Goal: Find specific page/section: Find specific page/section

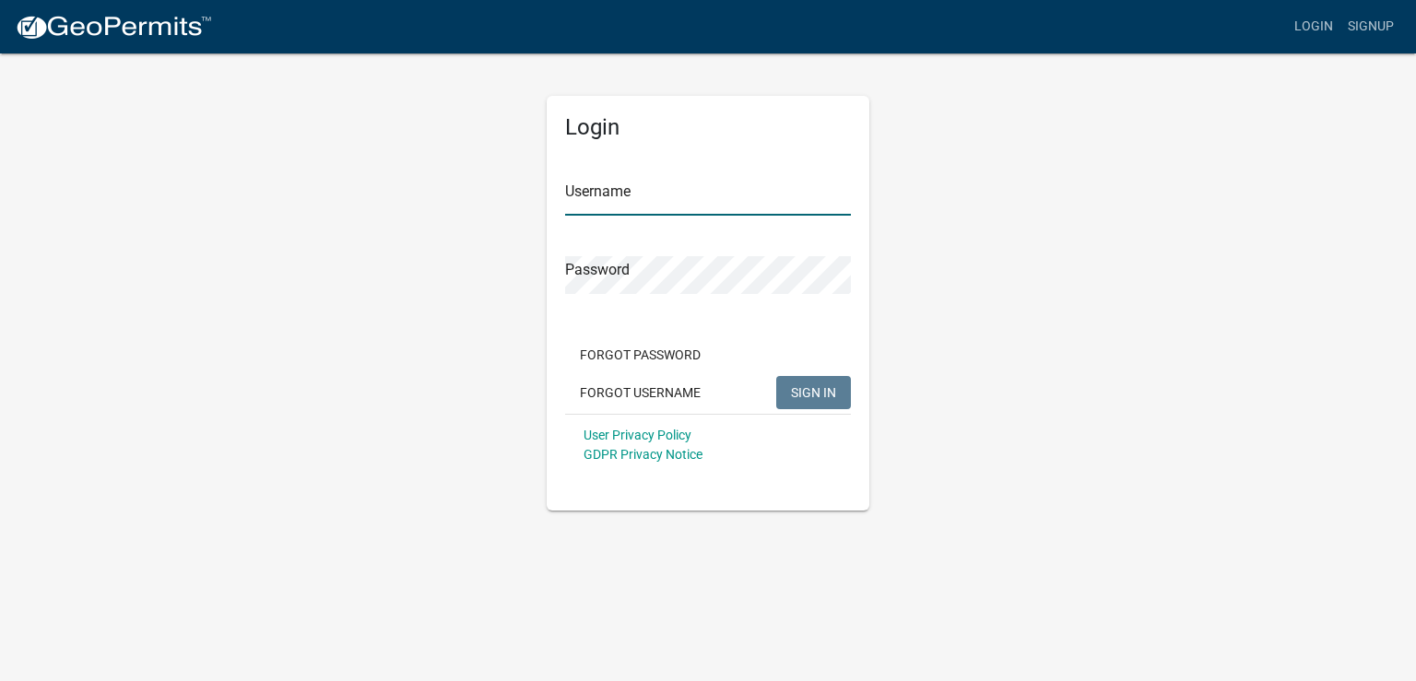
type input "[PERSON_NAME] Electric"
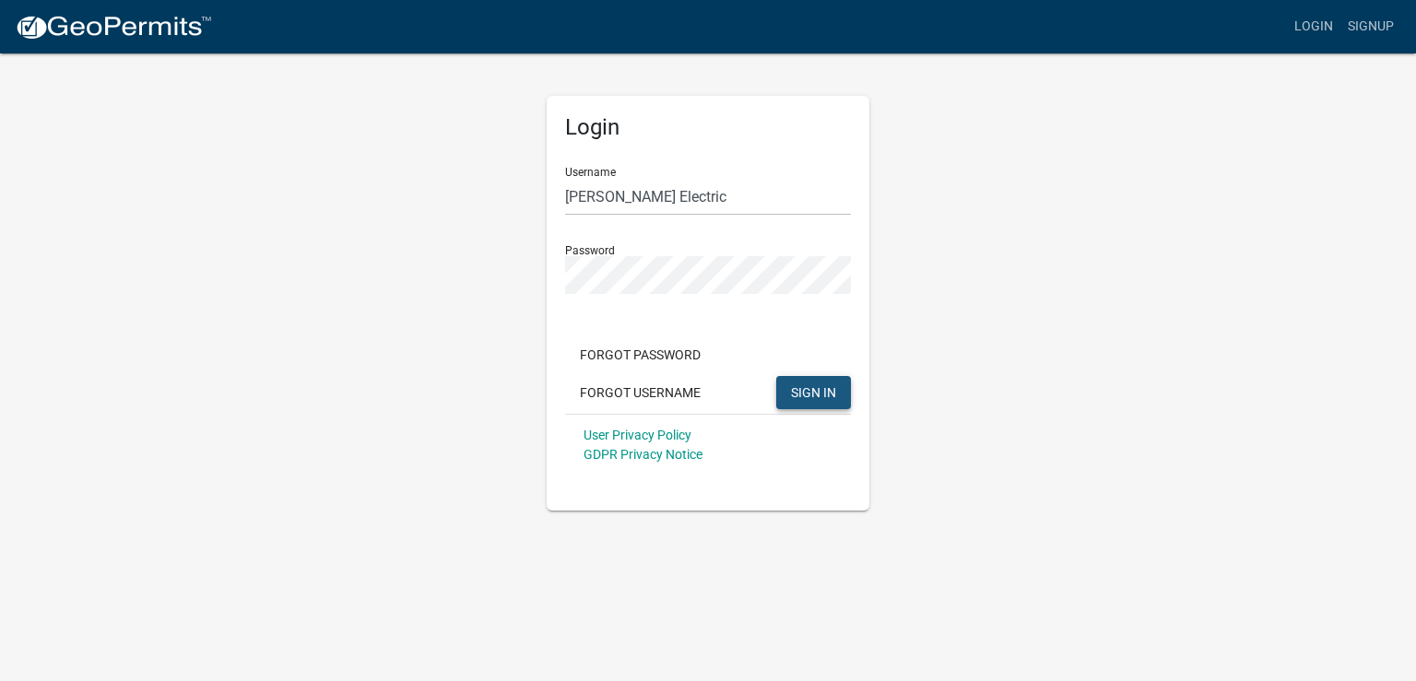
click at [820, 391] on span "SIGN IN" at bounding box center [813, 391] width 45 height 15
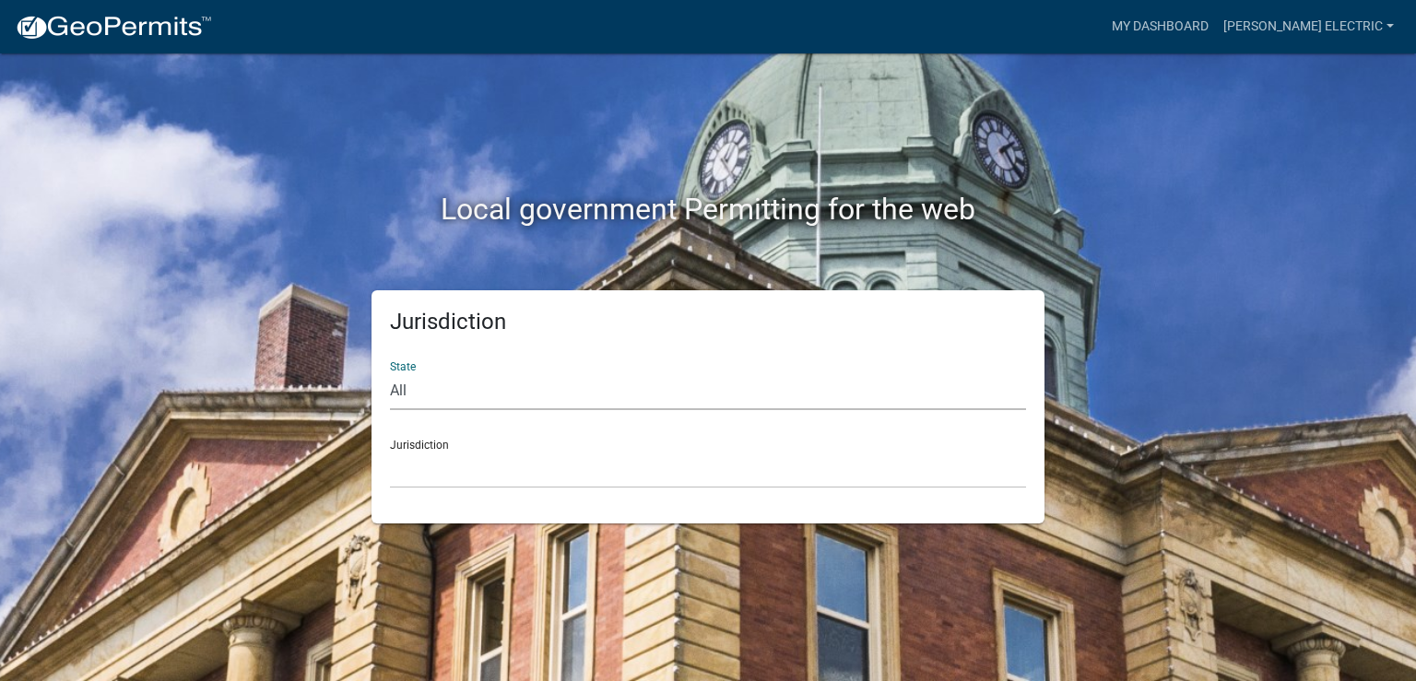
click at [765, 372] on select "All [US_STATE] [US_STATE] [US_STATE] [US_STATE] [US_STATE] [US_STATE] [US_STATE…" at bounding box center [708, 391] width 636 height 38
select select "[US_STATE]"
click at [390, 372] on select "All [US_STATE] [US_STATE] [US_STATE] [US_STATE] [US_STATE] [US_STATE] [US_STATE…" at bounding box center [708, 391] width 636 height 38
click at [682, 465] on select "City of [GEOGRAPHIC_DATA], [US_STATE] City of [GEOGRAPHIC_DATA], [US_STATE] Cit…" at bounding box center [708, 470] width 636 height 38
click at [314, 143] on div "Local government Permitting for the web" at bounding box center [708, 171] width 1051 height 236
